Goal: Transaction & Acquisition: Purchase product/service

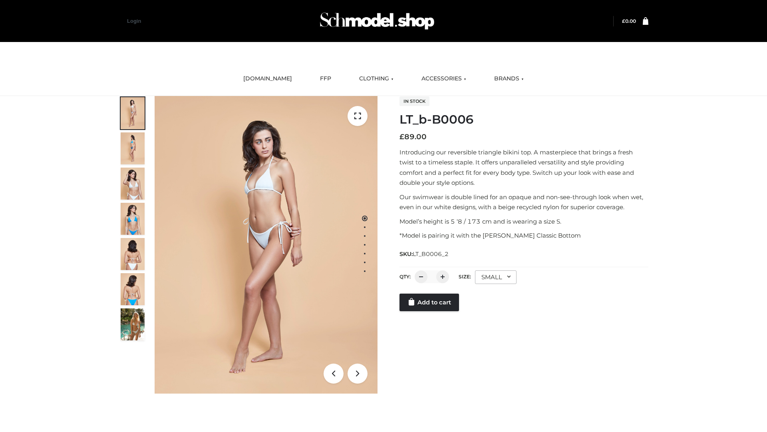
click at [430, 311] on link "Add to cart" at bounding box center [430, 302] width 60 height 18
